Goal: Task Accomplishment & Management: Manage account settings

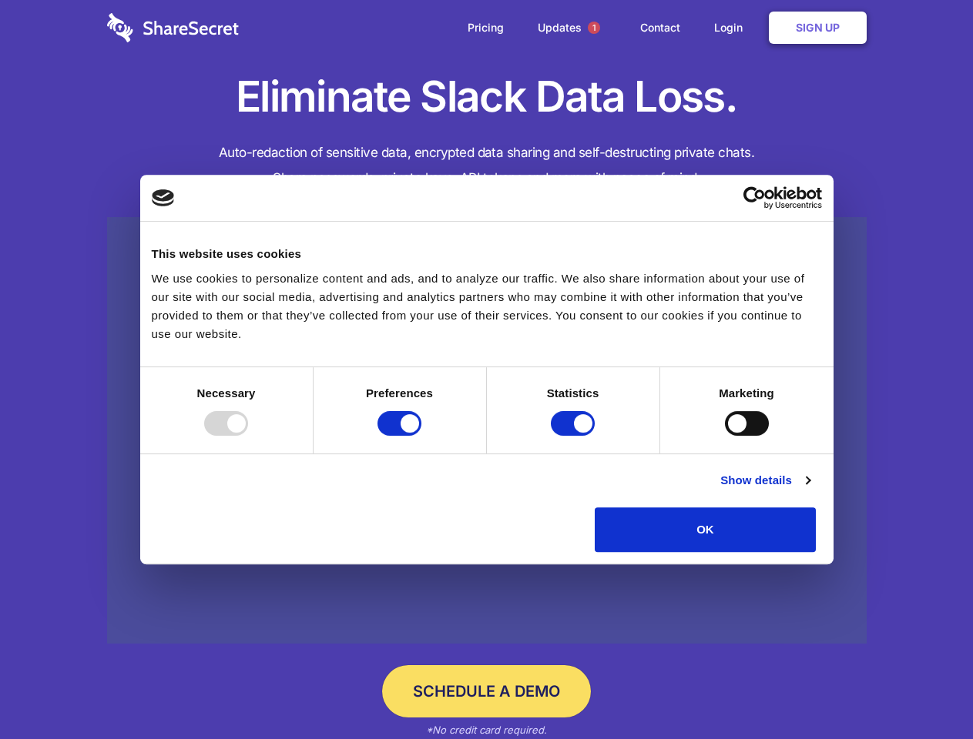
click at [248, 436] on div at bounding box center [226, 423] width 44 height 25
click at [421, 436] on input "Preferences" at bounding box center [399, 423] width 44 height 25
checkbox input "false"
click at [575, 436] on input "Statistics" at bounding box center [573, 423] width 44 height 25
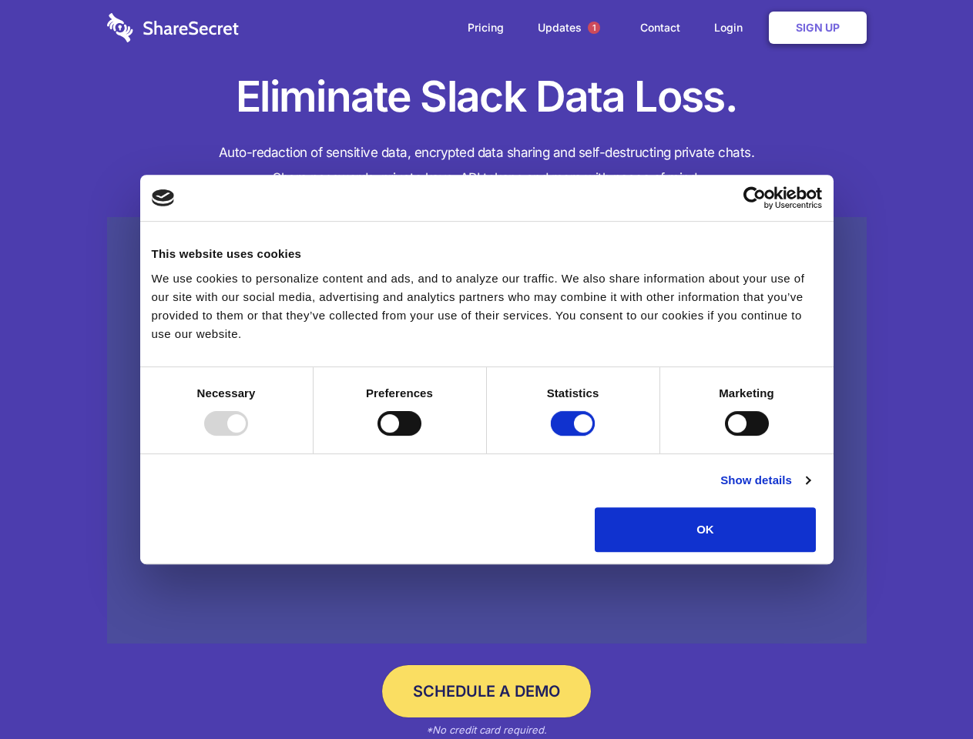
checkbox input "false"
click at [725, 436] on input "Marketing" at bounding box center [747, 423] width 44 height 25
checkbox input "true"
click at [809, 490] on link "Show details" at bounding box center [764, 480] width 89 height 18
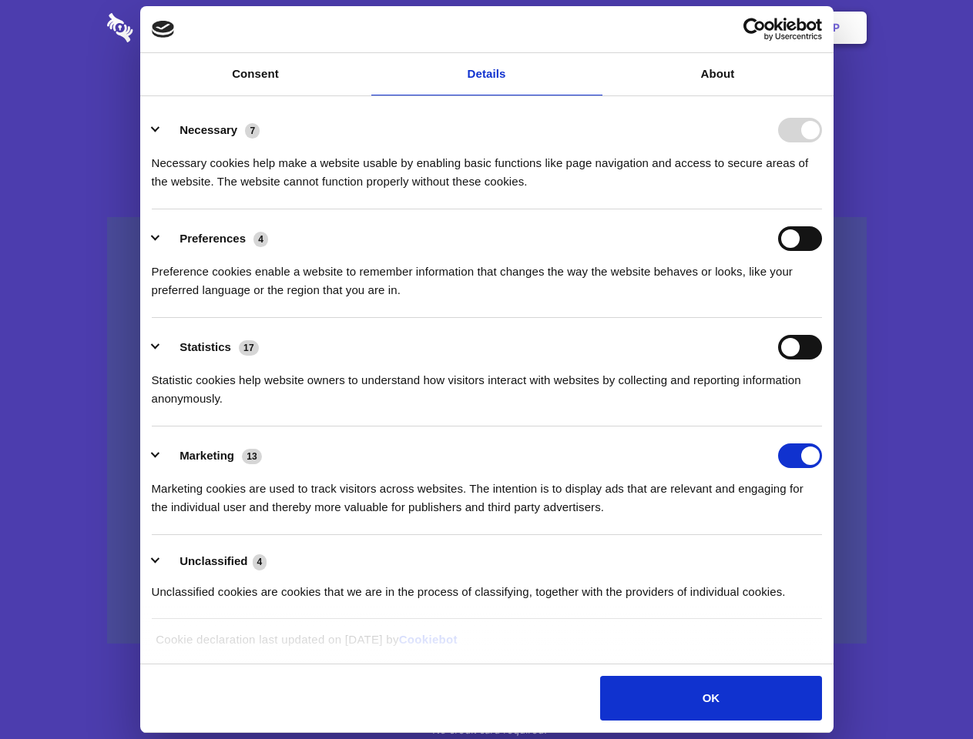
click at [822, 209] on li "Necessary 7 Necessary cookies help make a website usable by enabling basic func…" at bounding box center [487, 155] width 670 height 109
